Goal: Ask a question

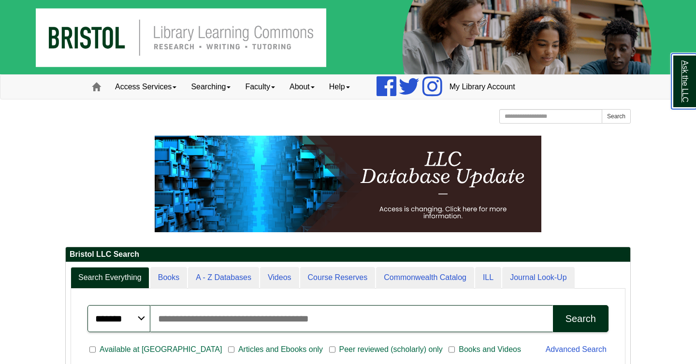
click at [692, 95] on link "Ask the LLC" at bounding box center [683, 82] width 25 height 56
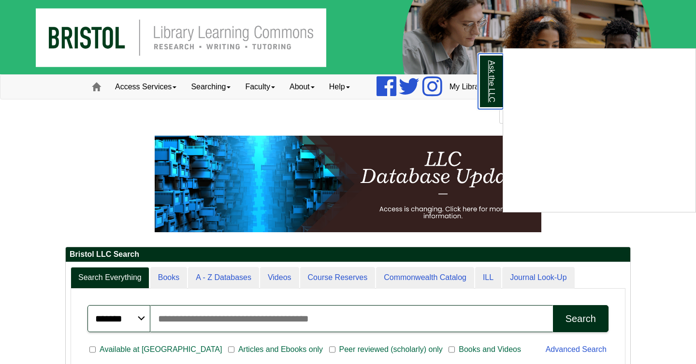
click at [493, 71] on link "Ask the LLC" at bounding box center [490, 82] width 25 height 56
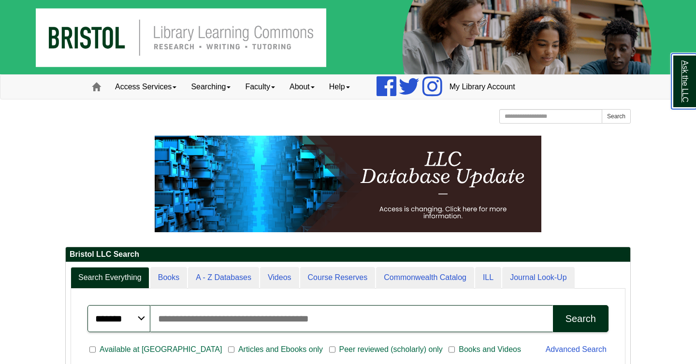
click at [679, 77] on link "Ask the LLC" at bounding box center [683, 82] width 25 height 56
click at [689, 75] on link "Ask the LLC" at bounding box center [683, 82] width 25 height 56
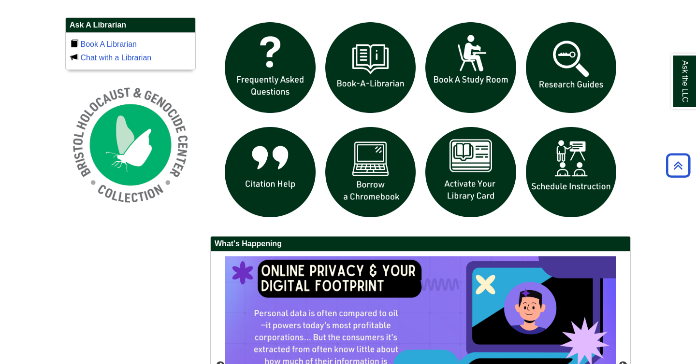
scroll to position [670, 0]
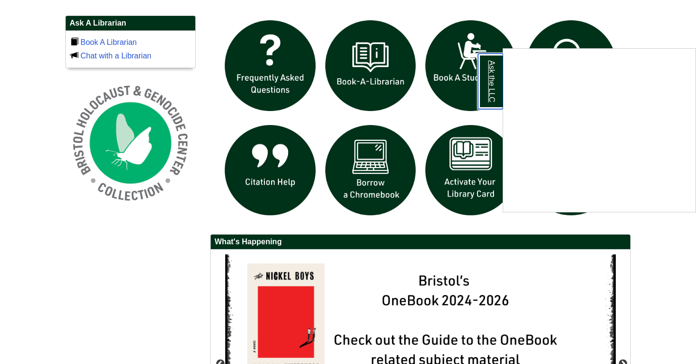
click at [495, 78] on link "Ask the LLC" at bounding box center [490, 82] width 25 height 56
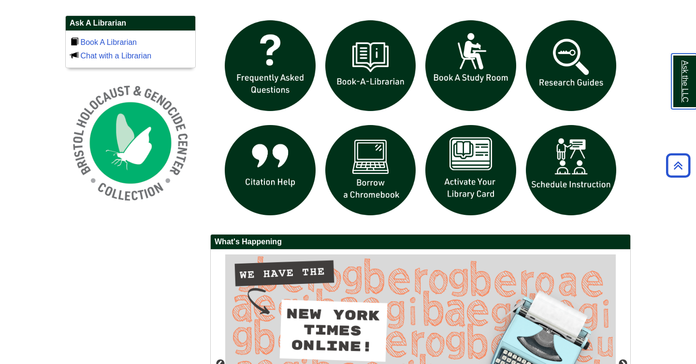
click at [689, 81] on link "Ask the LLC" at bounding box center [683, 82] width 25 height 56
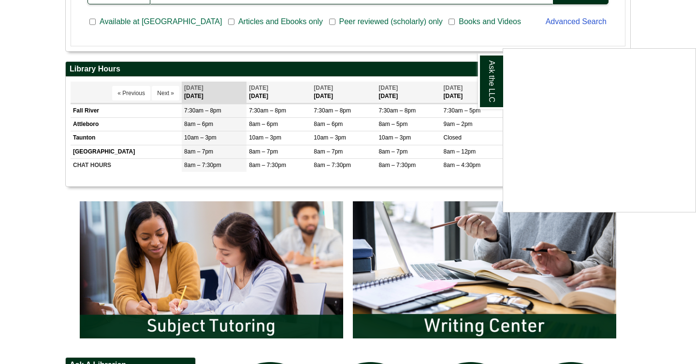
scroll to position [334, 0]
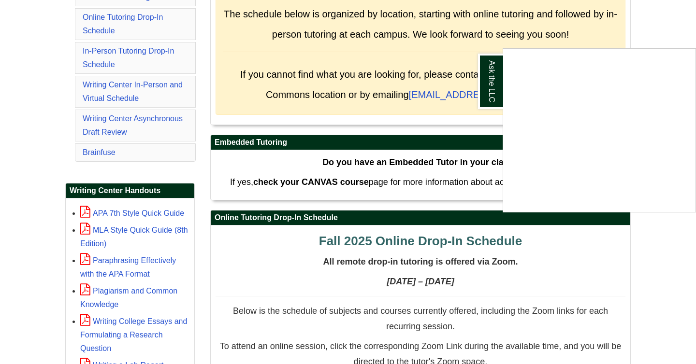
scroll to position [244, 0]
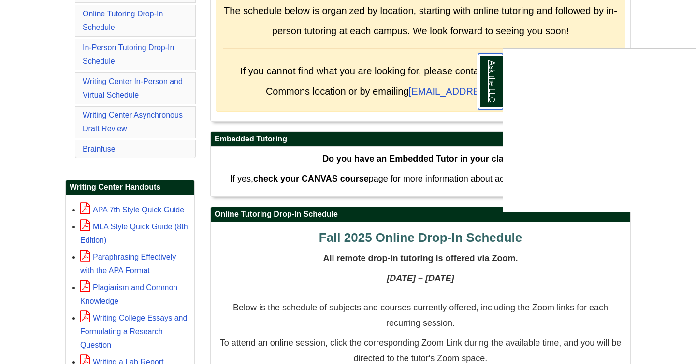
click at [495, 79] on link "Ask the LLC" at bounding box center [490, 82] width 25 height 56
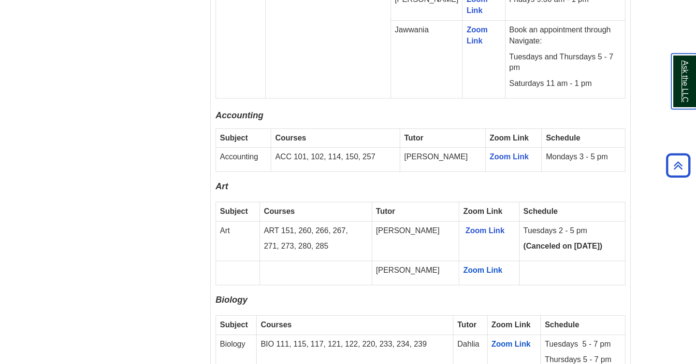
scroll to position [725, 0]
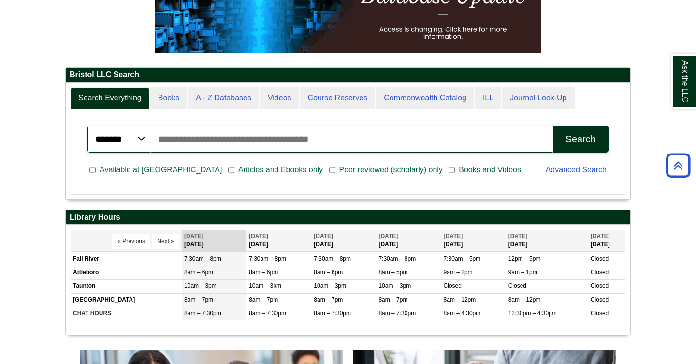
scroll to position [181, 0]
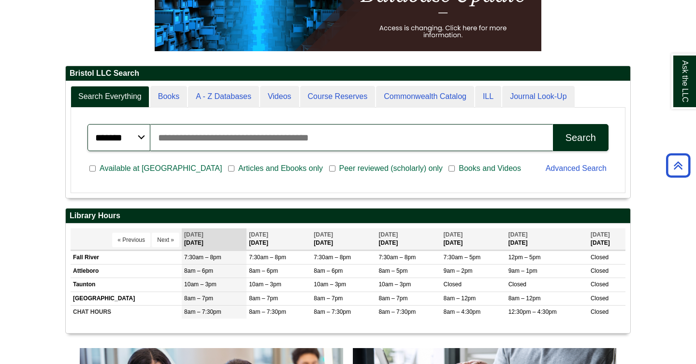
click at [518, 149] on input "Search articles, books, journals & more" at bounding box center [351, 137] width 403 height 27
type input "********"
click at [553, 124] on button "Search" at bounding box center [581, 137] width 56 height 27
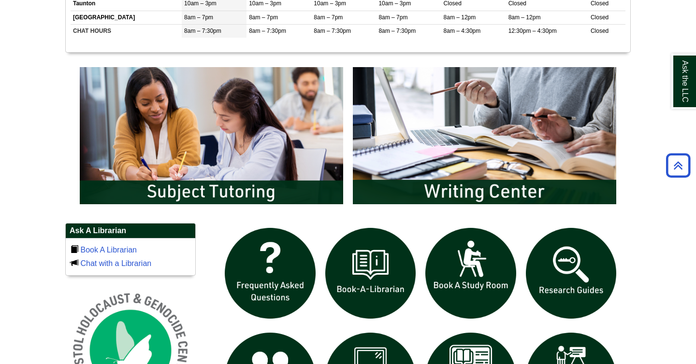
scroll to position [446, 0]
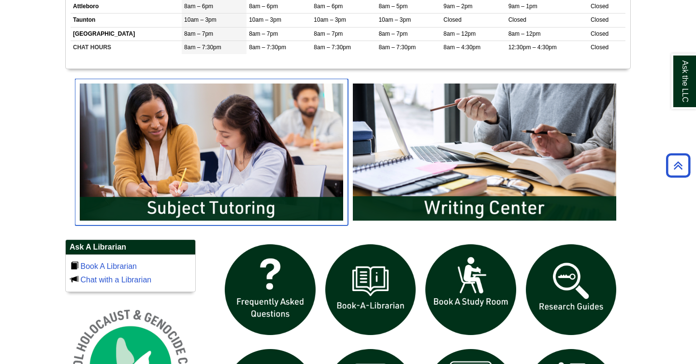
click at [151, 203] on img "slideshow" at bounding box center [211, 152] width 273 height 147
